Goal: Task Accomplishment & Management: Manage account settings

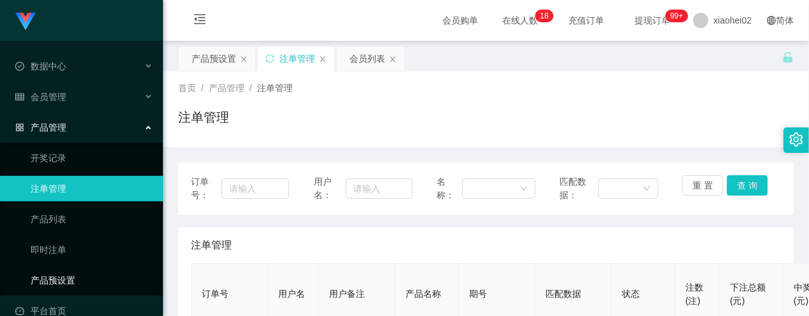
scroll to position [20, 0]
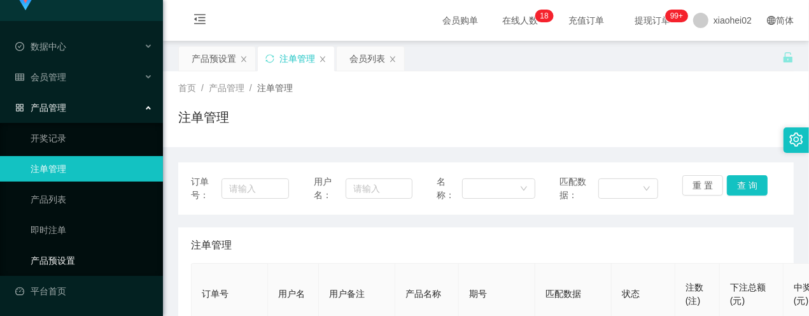
click at [71, 257] on link "产品预设置" at bounding box center [92, 260] width 122 height 25
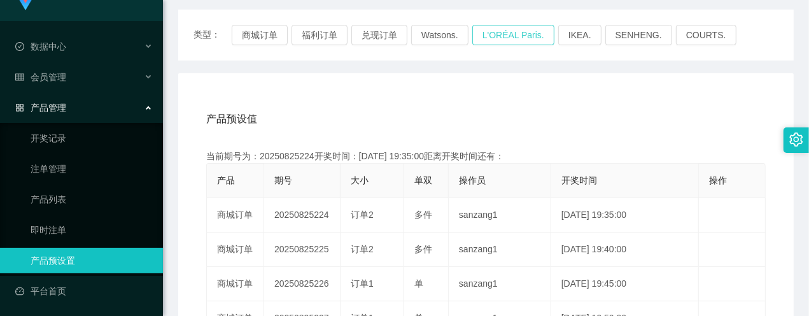
scroll to position [159, 0]
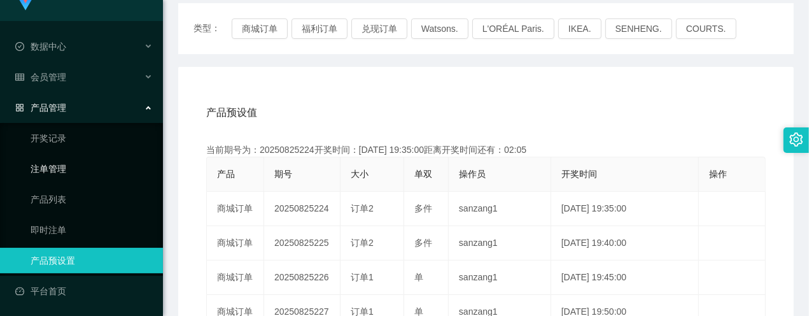
click at [58, 164] on link "注单管理" at bounding box center [92, 168] width 122 height 25
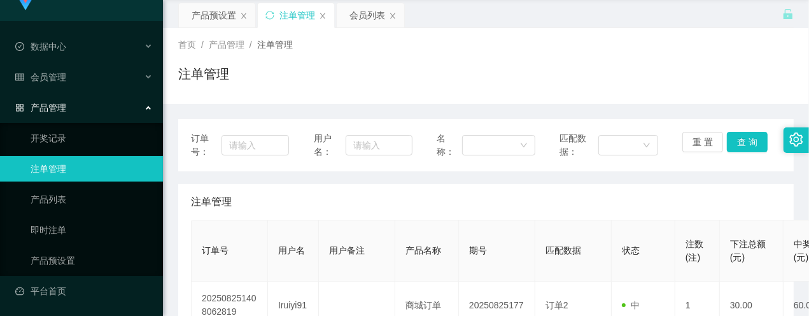
scroll to position [80, 0]
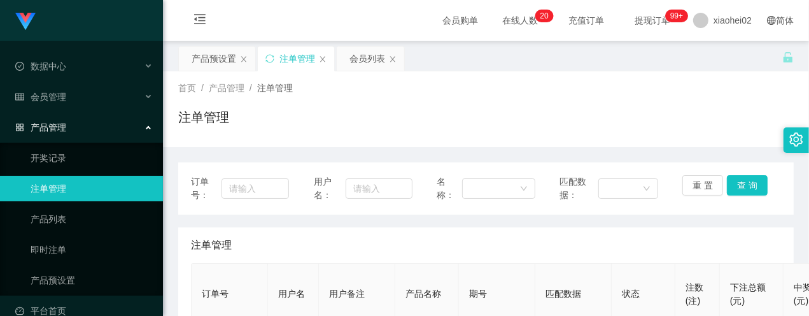
scroll to position [159, 0]
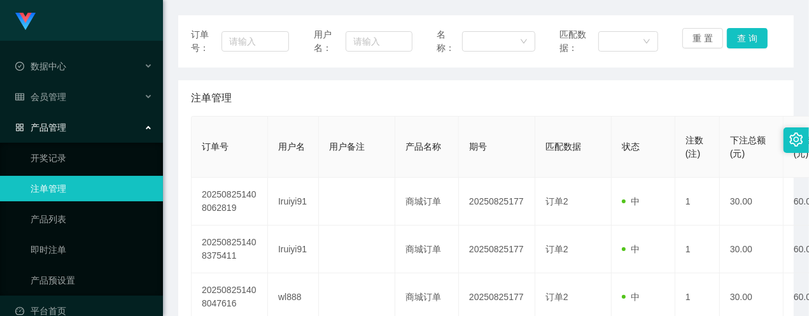
scroll to position [159, 0]
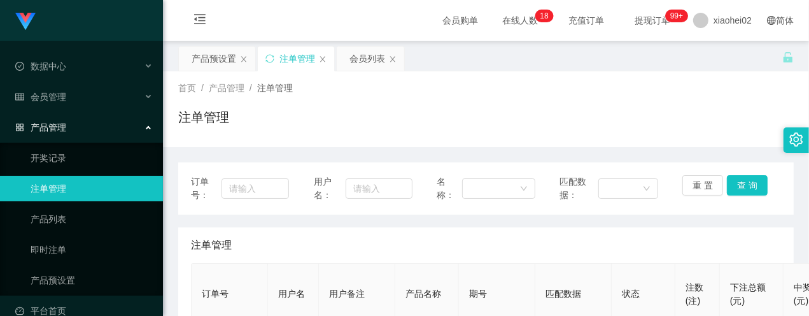
scroll to position [159, 0]
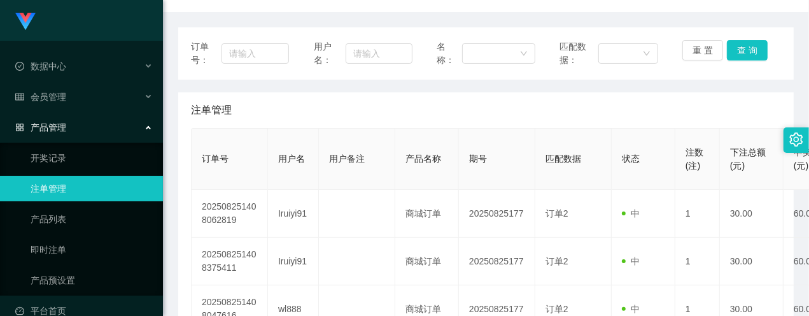
scroll to position [159, 0]
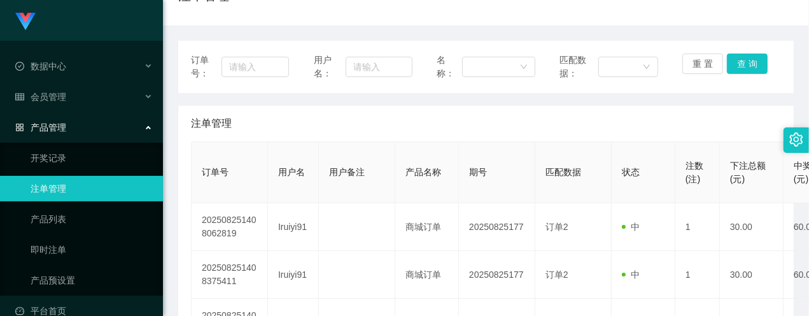
scroll to position [159, 0]
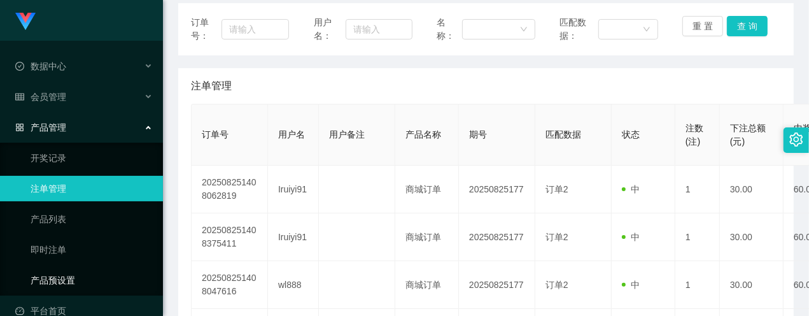
click at [72, 281] on link "产品预设置" at bounding box center [92, 279] width 122 height 25
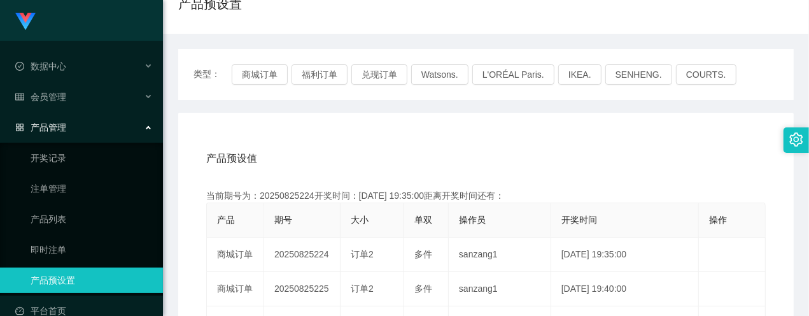
scroll to position [159, 0]
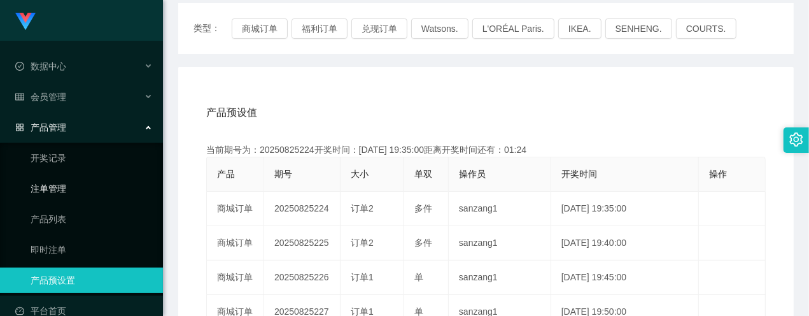
click at [45, 179] on link "注单管理" at bounding box center [92, 188] width 122 height 25
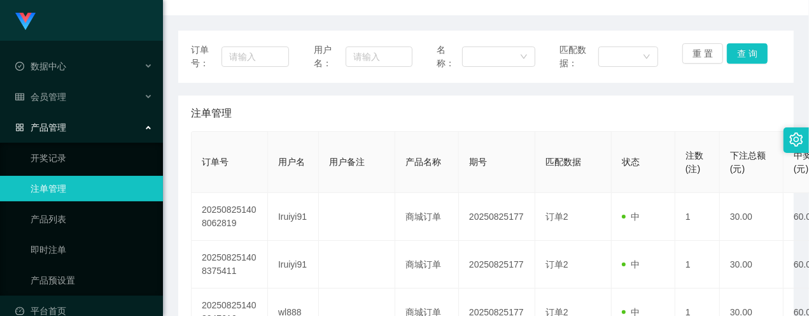
scroll to position [159, 0]
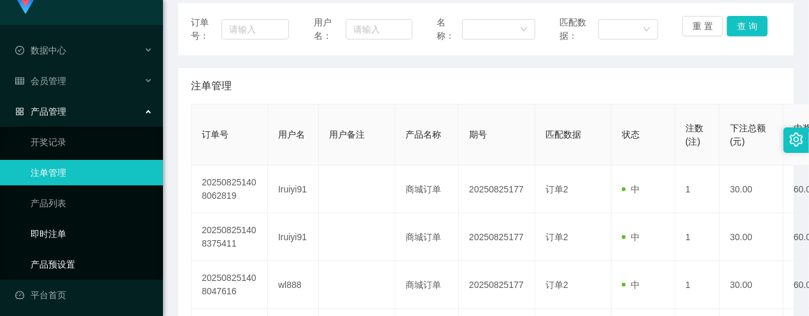
scroll to position [20, 0]
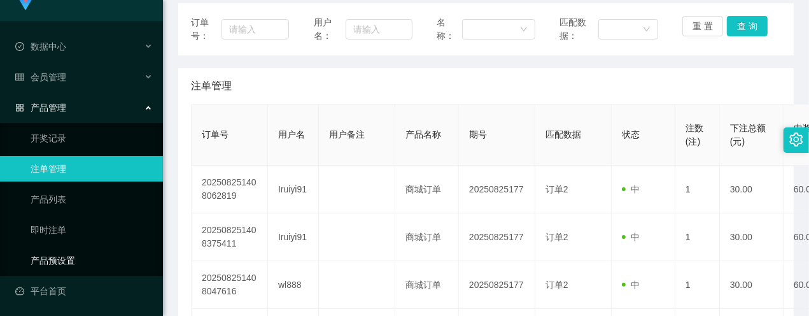
click at [66, 264] on link "产品预设置" at bounding box center [92, 260] width 122 height 25
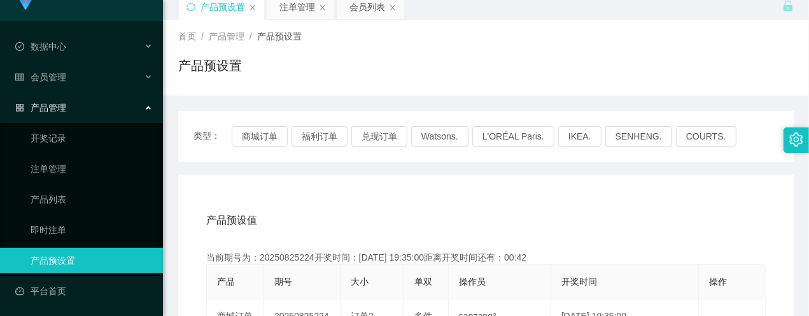
scroll to position [80, 0]
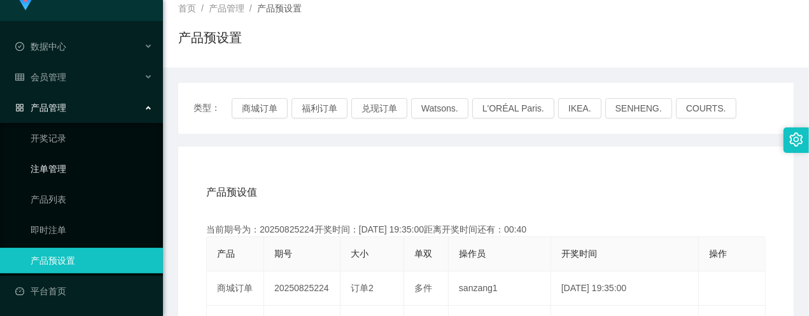
click at [45, 167] on link "注单管理" at bounding box center [92, 168] width 122 height 25
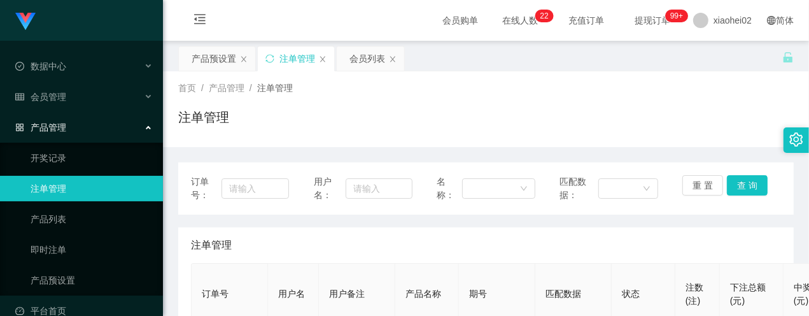
scroll to position [159, 0]
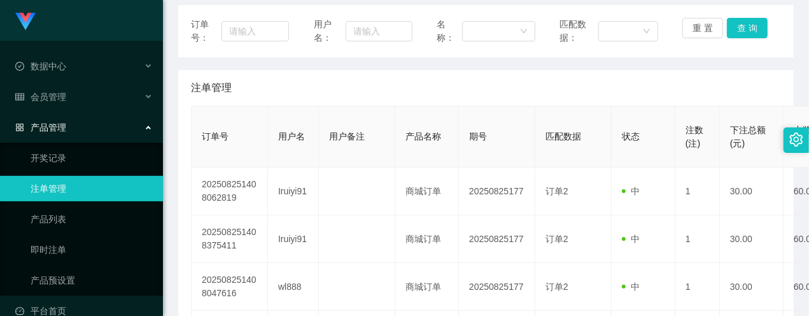
scroll to position [159, 0]
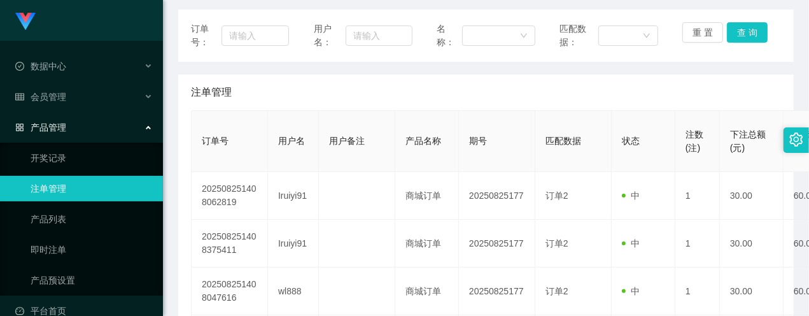
scroll to position [159, 0]
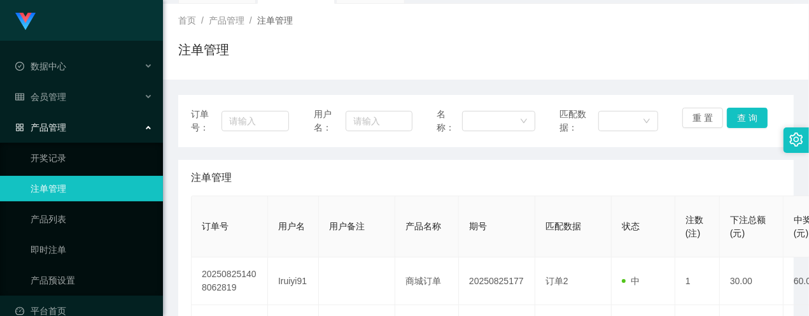
scroll to position [159, 0]
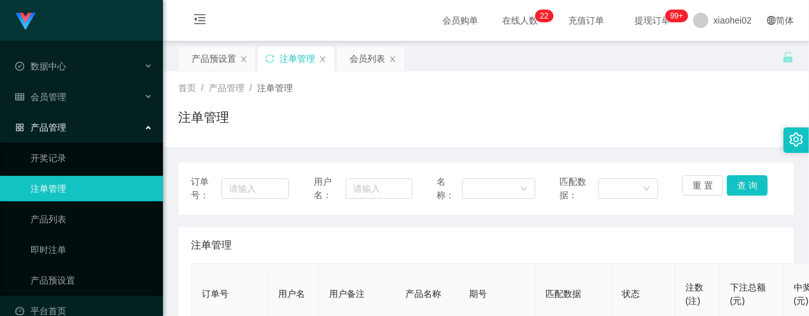
scroll to position [159, 0]
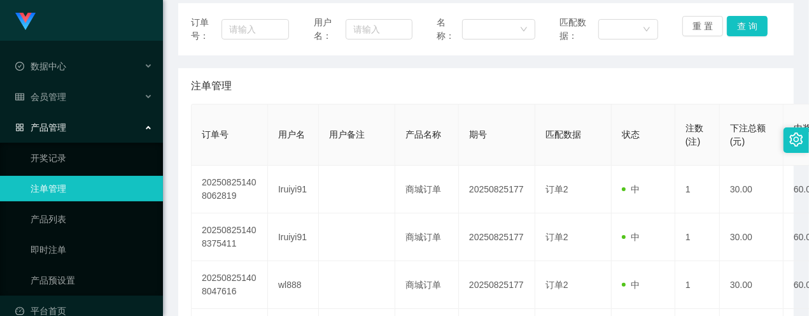
click at [75, 195] on link "注单管理" at bounding box center [92, 188] width 122 height 25
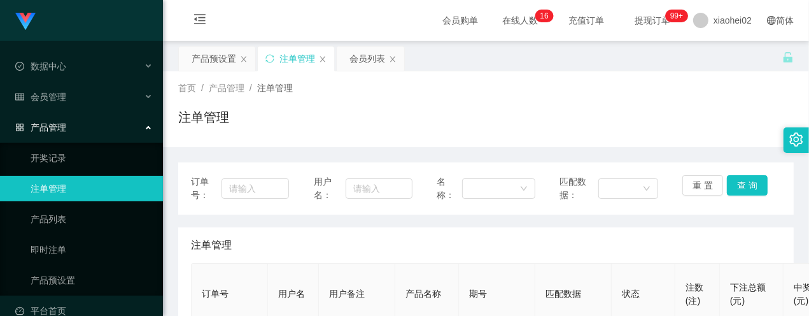
scroll to position [159, 0]
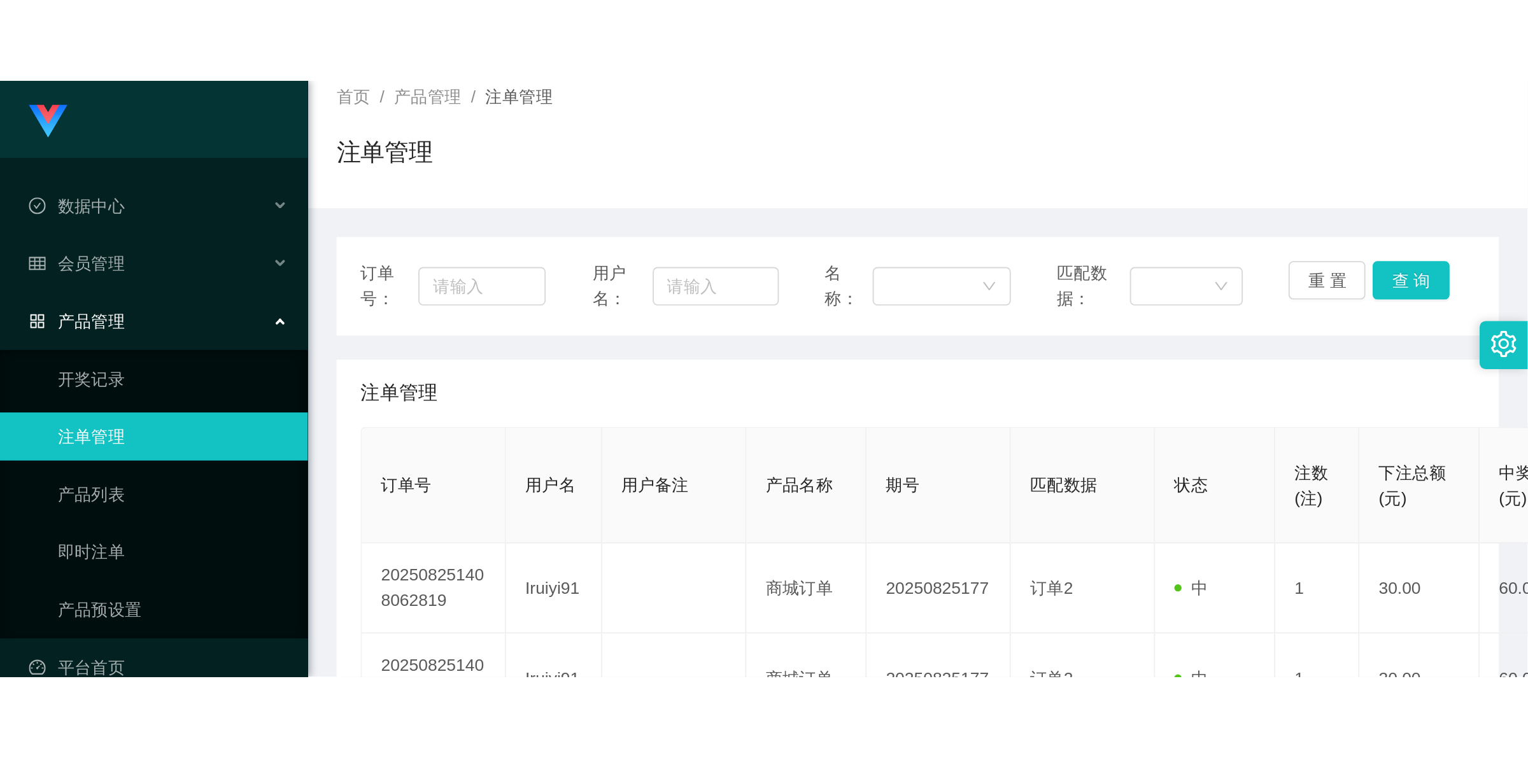
scroll to position [1, 0]
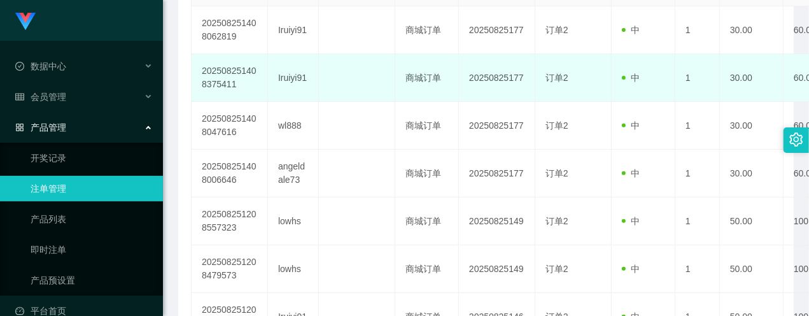
scroll to position [398, 0]
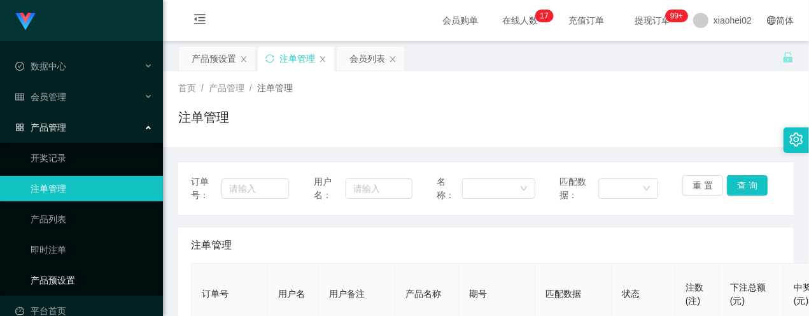
click at [74, 274] on link "产品预设置" at bounding box center [92, 279] width 122 height 25
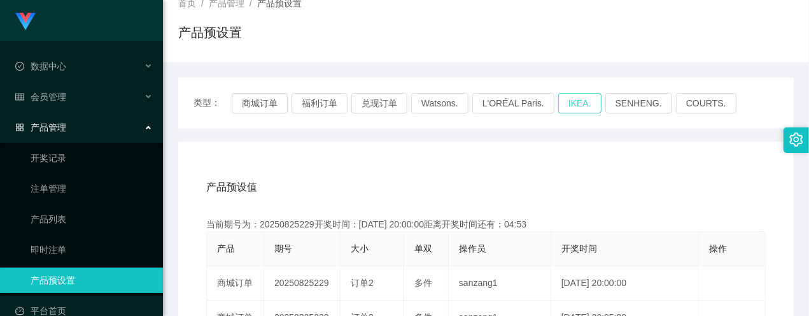
scroll to position [239, 0]
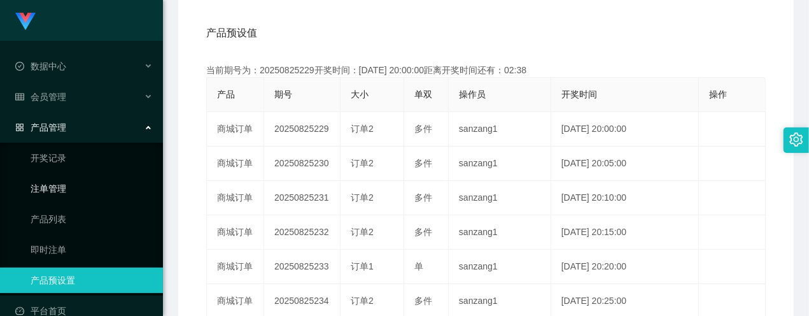
click at [46, 188] on link "注单管理" at bounding box center [92, 188] width 122 height 25
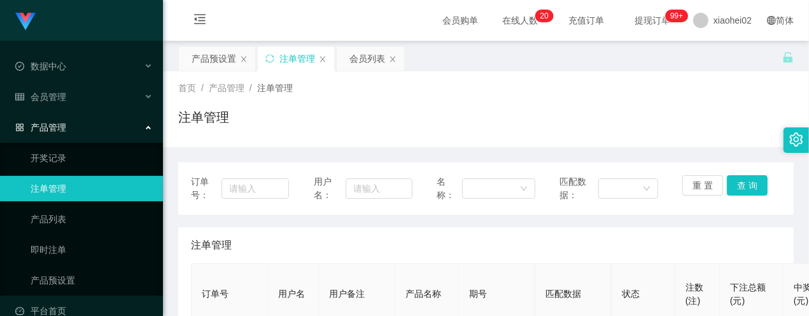
scroll to position [159, 0]
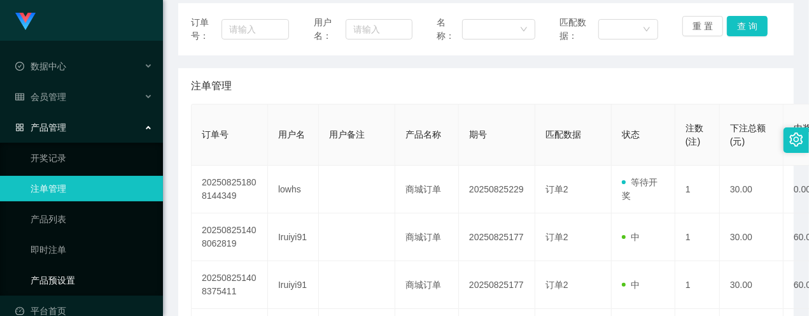
click at [71, 283] on link "产品预设置" at bounding box center [92, 279] width 122 height 25
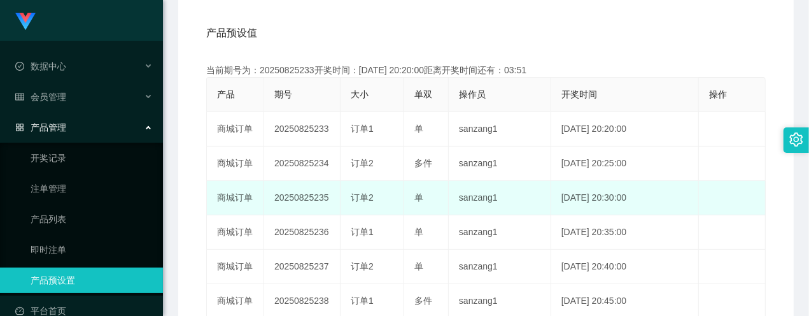
scroll to position [159, 0]
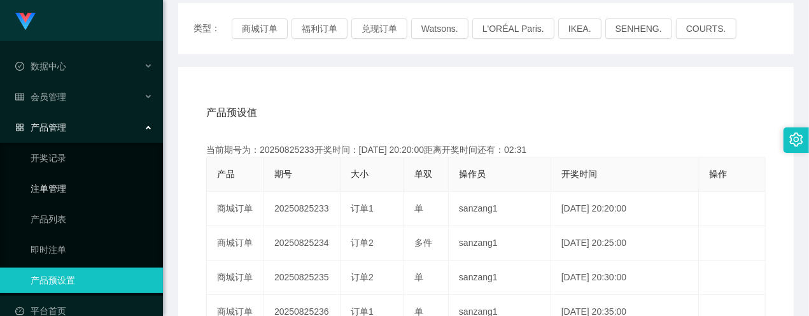
drag, startPoint x: 56, startPoint y: 185, endPoint x: 82, endPoint y: 185, distance: 25.5
click at [56, 185] on link "注单管理" at bounding box center [92, 188] width 122 height 25
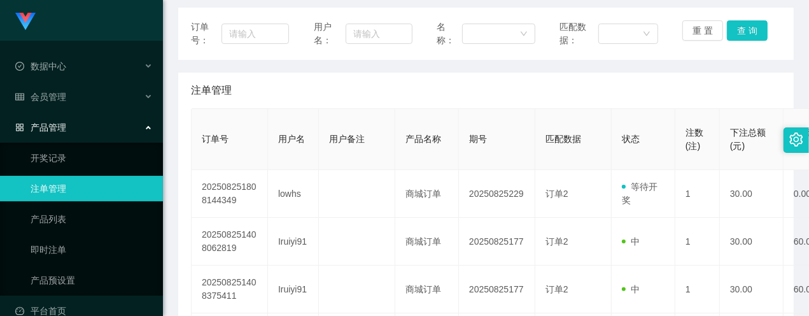
scroll to position [159, 0]
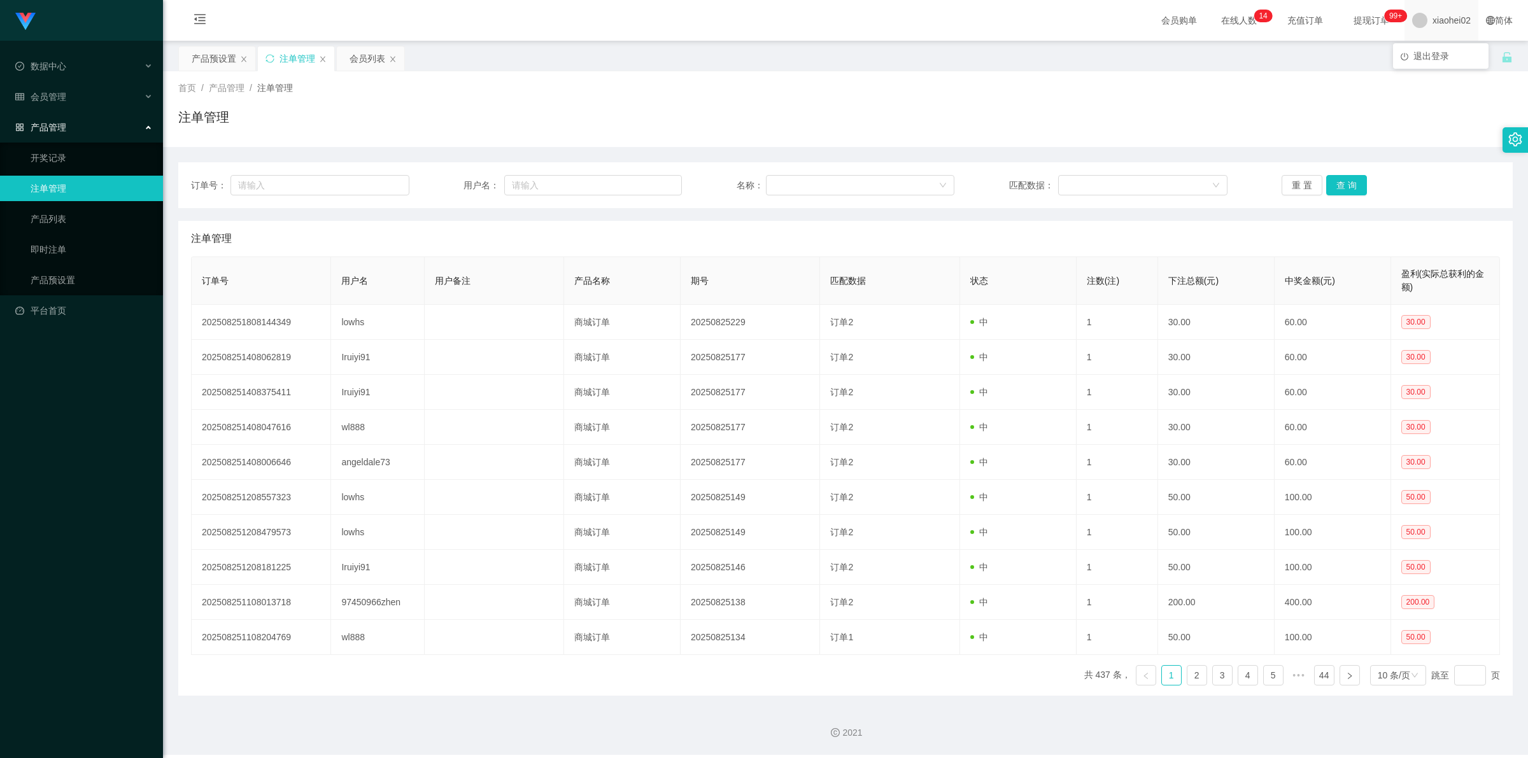
click at [809, 21] on span "xiaohei02" at bounding box center [1452, 20] width 38 height 41
click at [809, 24] on span "xiaohei02" at bounding box center [1452, 20] width 38 height 41
click at [809, 52] on span "退出登录" at bounding box center [1432, 56] width 36 height 10
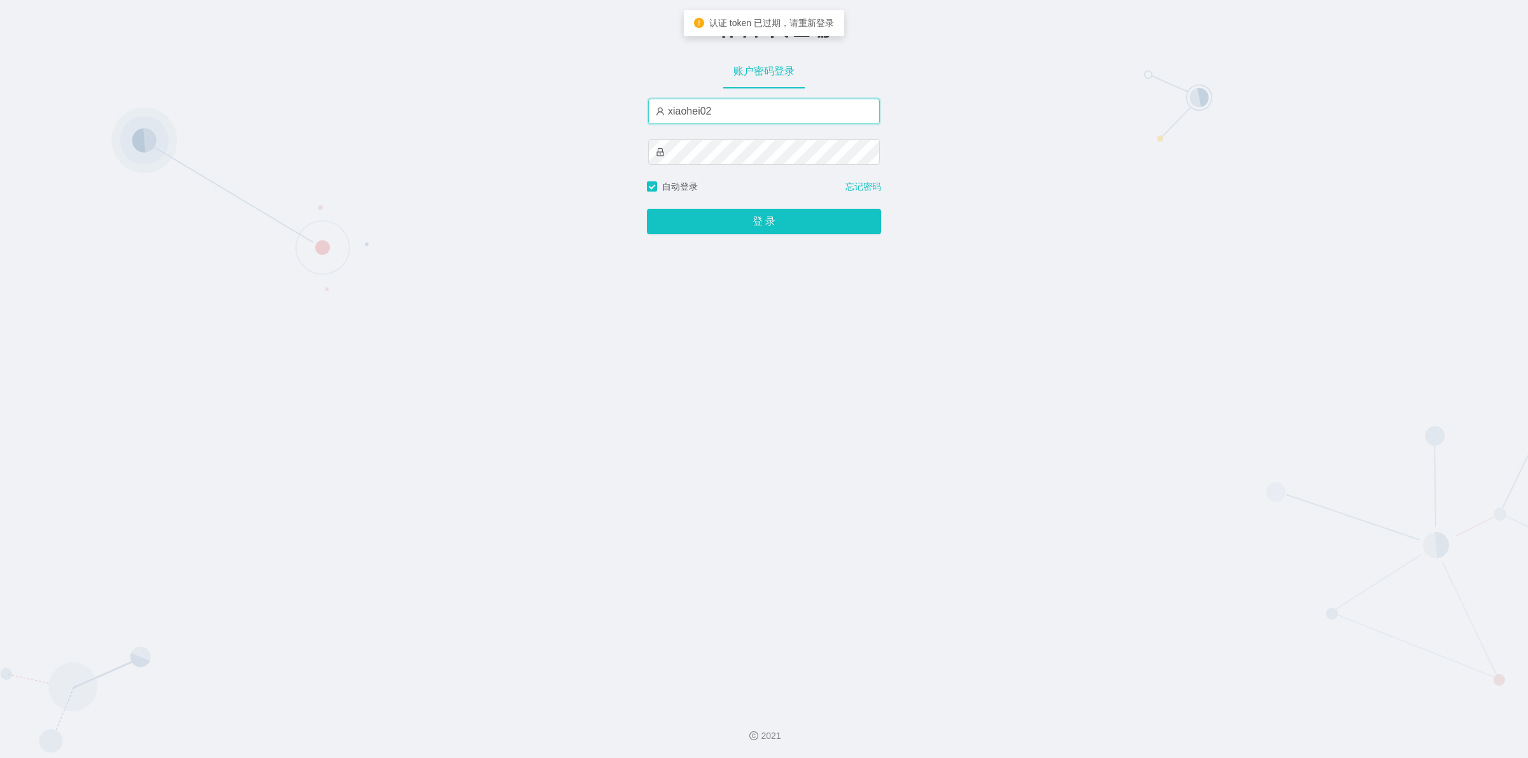
click at [751, 113] on input "xiaohei02" at bounding box center [764, 111] width 232 height 25
type input "xiaohei01"
click at [748, 229] on button "登 录" at bounding box center [764, 221] width 234 height 25
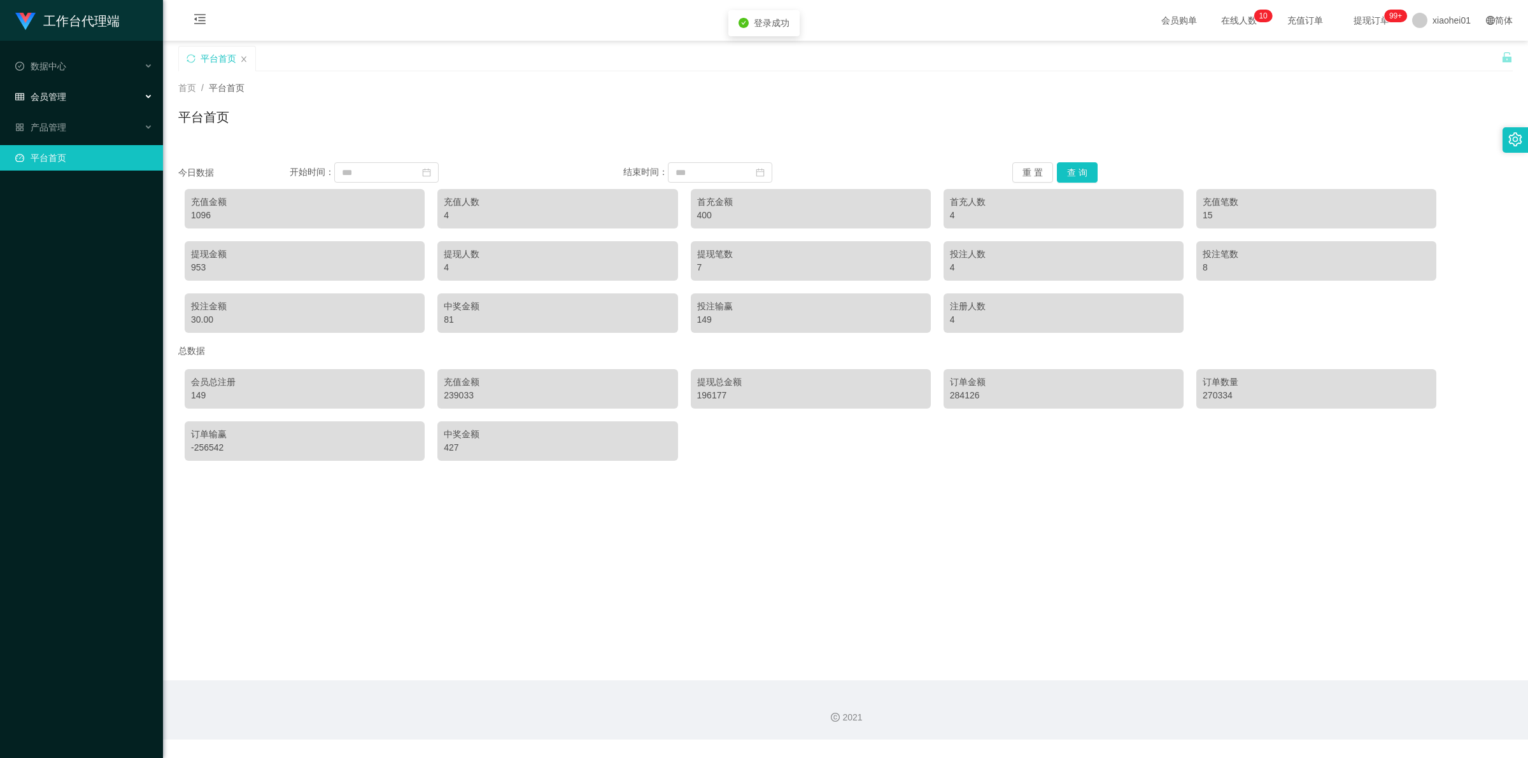
click at [56, 99] on span "会员管理" at bounding box center [40, 97] width 51 height 10
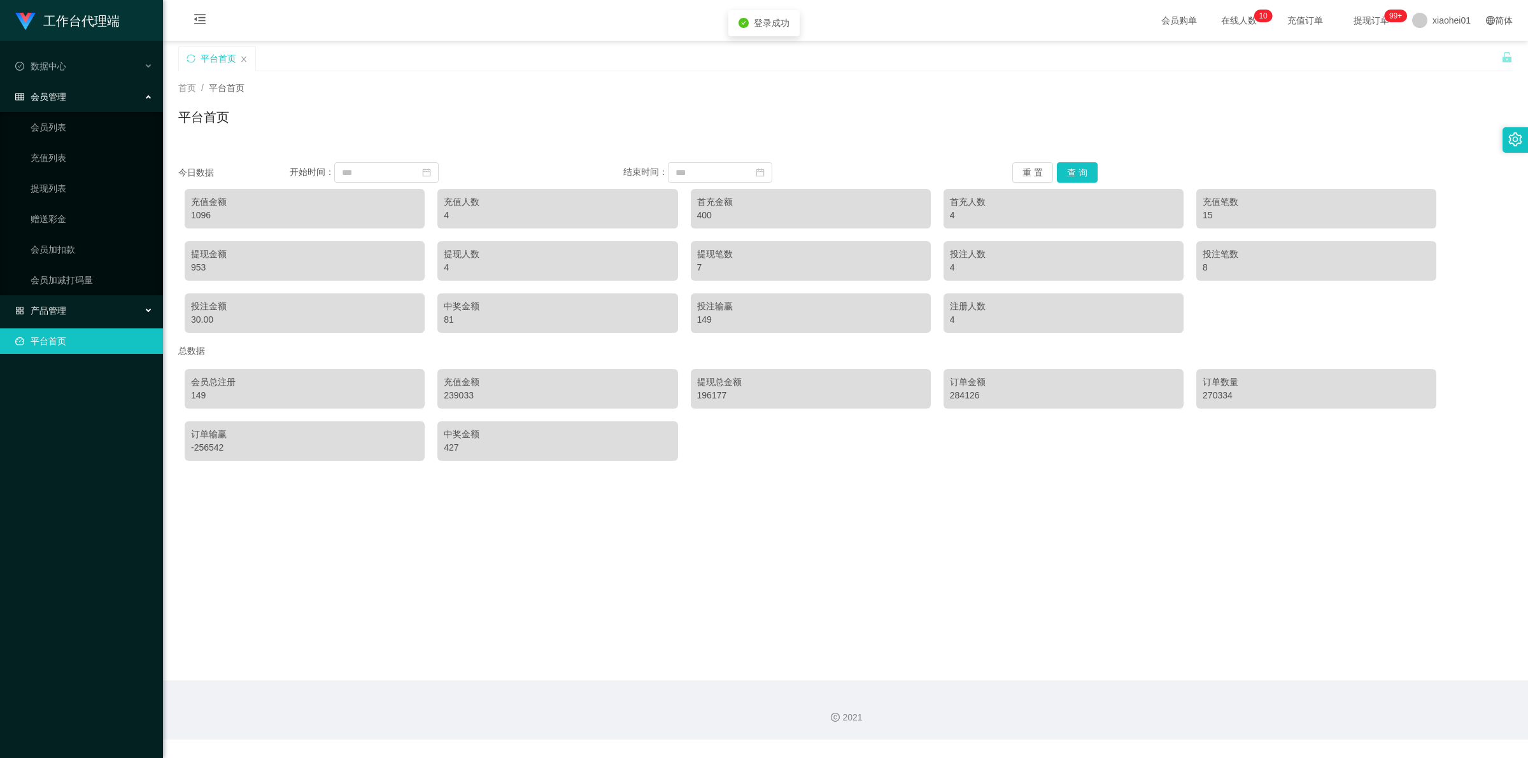
click at [62, 301] on div "产品管理" at bounding box center [81, 310] width 163 height 25
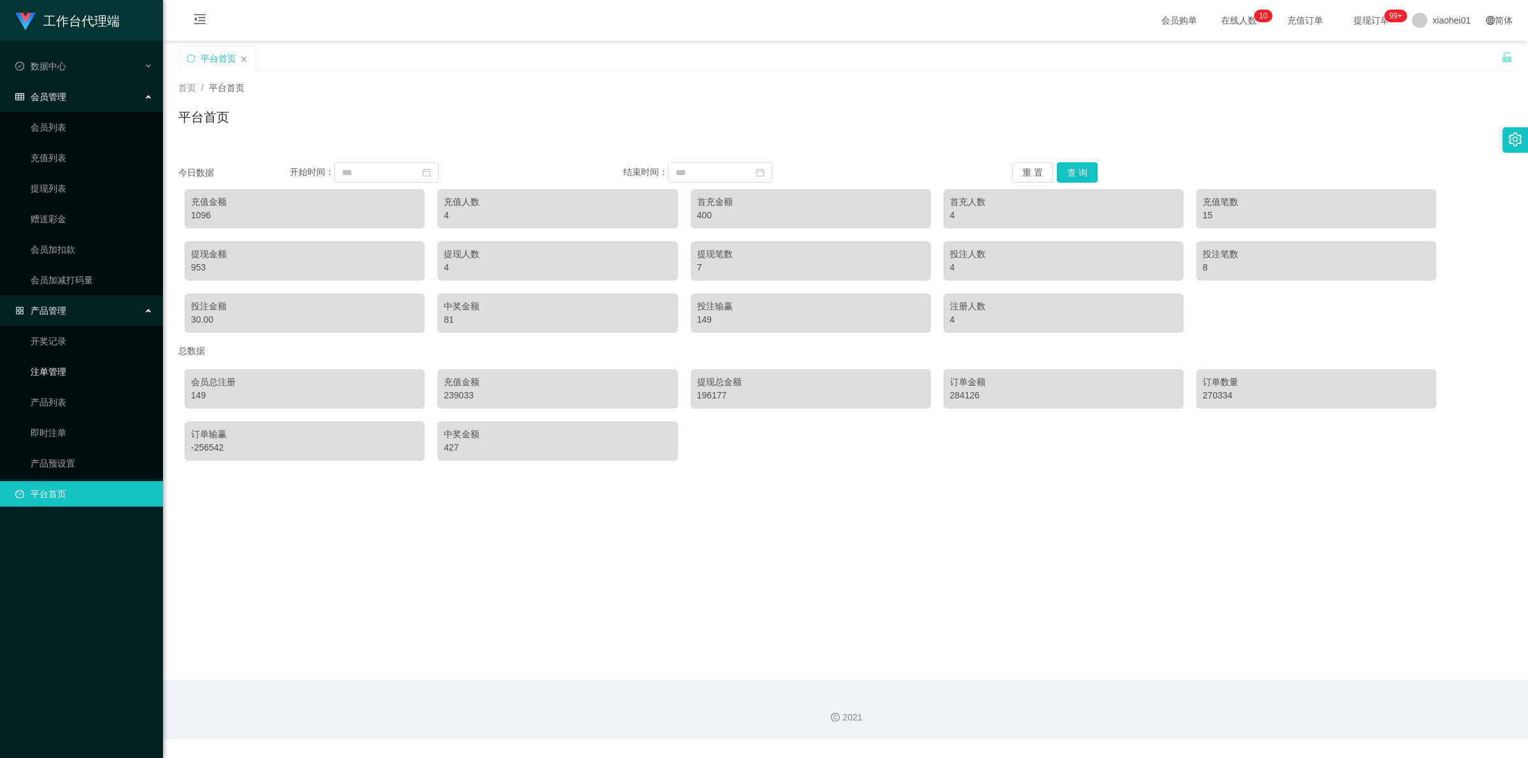
click at [37, 315] on link "注单管理" at bounding box center [92, 371] width 122 height 25
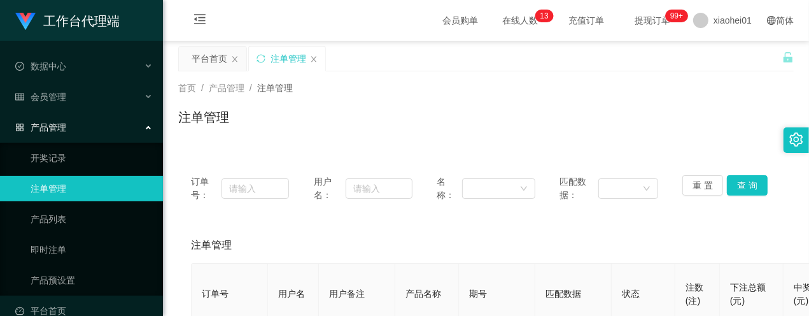
click at [401, 117] on div "注单管理" at bounding box center [486, 122] width 616 height 29
